Goal: Find specific fact: Find specific fact

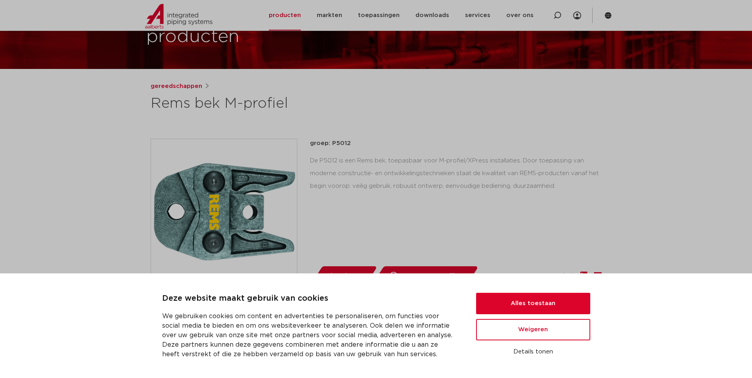
scroll to position [79, 0]
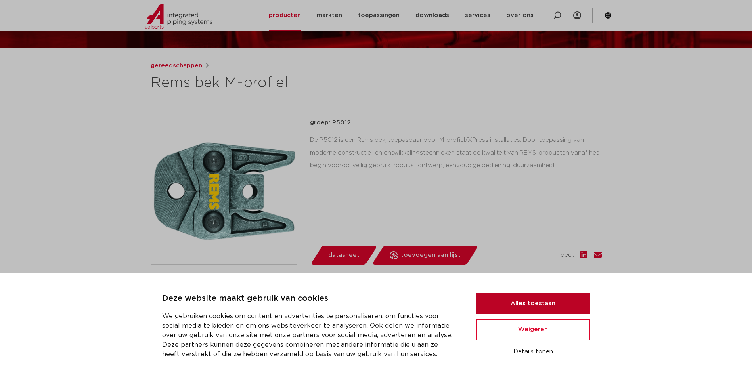
click at [522, 297] on button "Alles toestaan" at bounding box center [533, 303] width 114 height 21
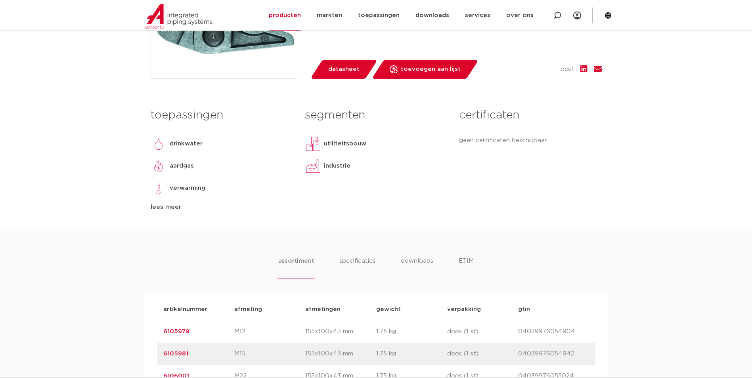
scroll to position [436, 0]
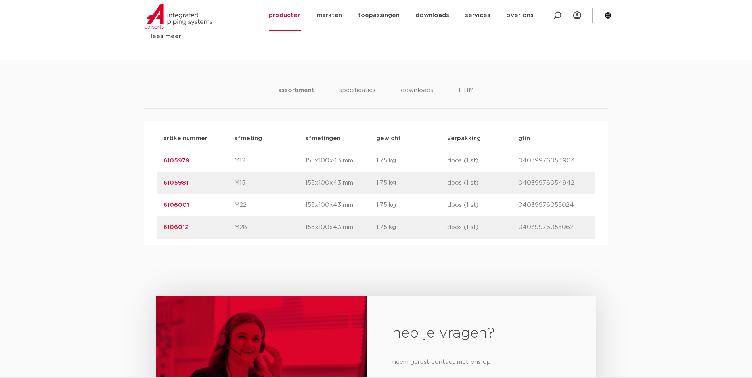
drag, startPoint x: 242, startPoint y: 228, endPoint x: 228, endPoint y: 228, distance: 14.3
click at [228, 228] on div "artikelnummer 6106012 afmeting M28 [GEOGRAPHIC_DATA] 155x100x43 mm gewicht 1,75…" at bounding box center [376, 227] width 438 height 22
drag, startPoint x: 228, startPoint y: 228, endPoint x: 280, endPoint y: 233, distance: 52.6
click at [280, 233] on div "artikelnummer 6106012 afmeting M28 [GEOGRAPHIC_DATA] 155x100x43 mm gewicht 1,75…" at bounding box center [376, 227] width 438 height 22
drag, startPoint x: 234, startPoint y: 225, endPoint x: 300, endPoint y: 225, distance: 65.4
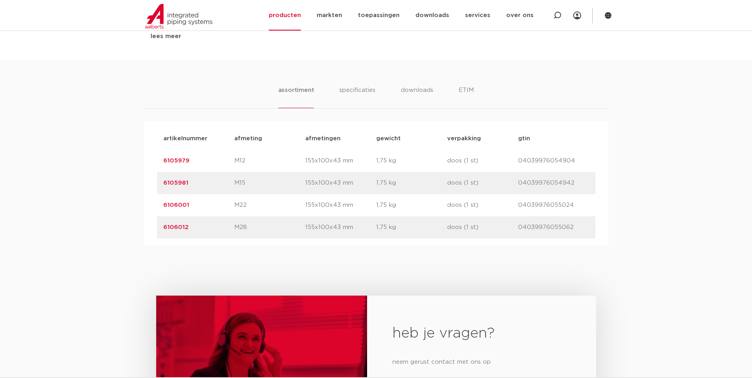
click at [300, 225] on p "M28" at bounding box center [269, 228] width 71 height 10
drag, startPoint x: 300, startPoint y: 225, endPoint x: 248, endPoint y: 217, distance: 52.3
click at [248, 217] on div "artikelnummer 6106012 afmeting M28 [GEOGRAPHIC_DATA] 155x100x43 mm gewicht 1,75…" at bounding box center [376, 227] width 438 height 22
drag, startPoint x: 228, startPoint y: 227, endPoint x: 248, endPoint y: 233, distance: 21.2
click at [248, 233] on div "artikelnummer 6106012 afmeting M28 [GEOGRAPHIC_DATA] 155x100x43 mm gewicht 1,75…" at bounding box center [376, 227] width 438 height 22
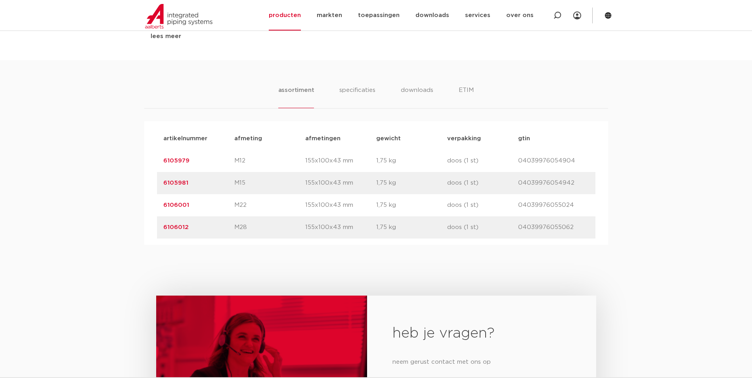
drag, startPoint x: 248, startPoint y: 233, endPoint x: 281, endPoint y: 235, distance: 33.3
click at [281, 235] on div "artikelnummer 6106012 afmeting M28 [GEOGRAPHIC_DATA] 155x100x43 mm gewicht 1,75…" at bounding box center [376, 227] width 438 height 22
